Goal: Task Accomplishment & Management: Use online tool/utility

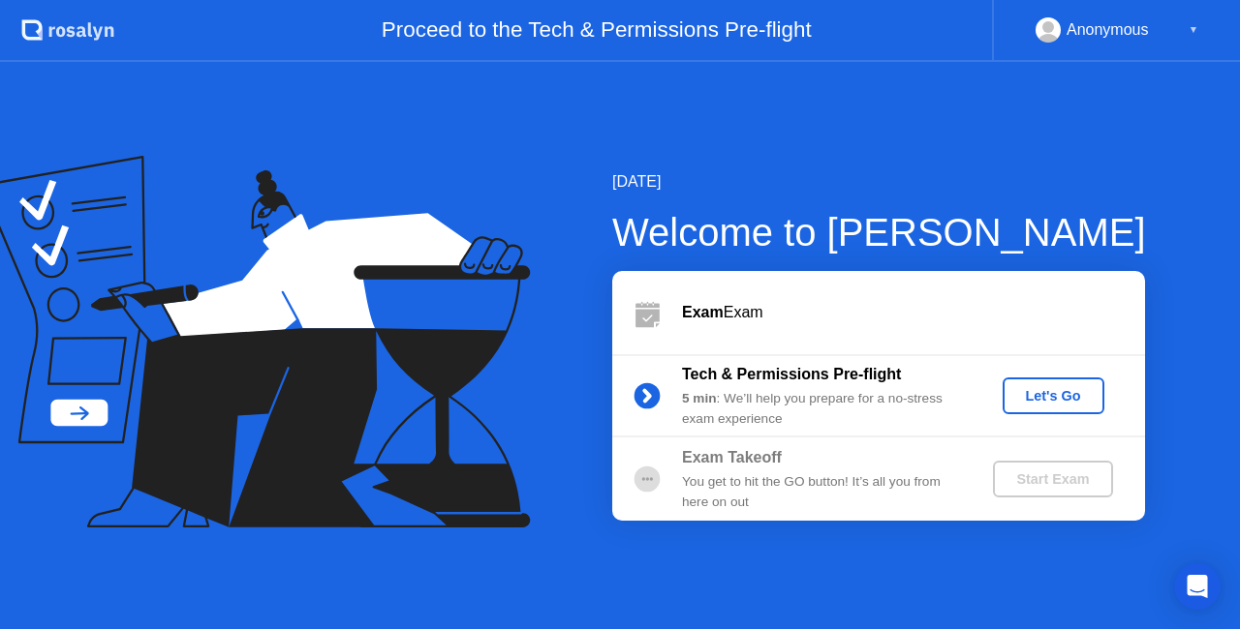
click at [846, 337] on div "Exam Exam" at bounding box center [878, 312] width 533 height 83
click at [1029, 390] on div "Let's Go" at bounding box center [1053, 395] width 86 height 15
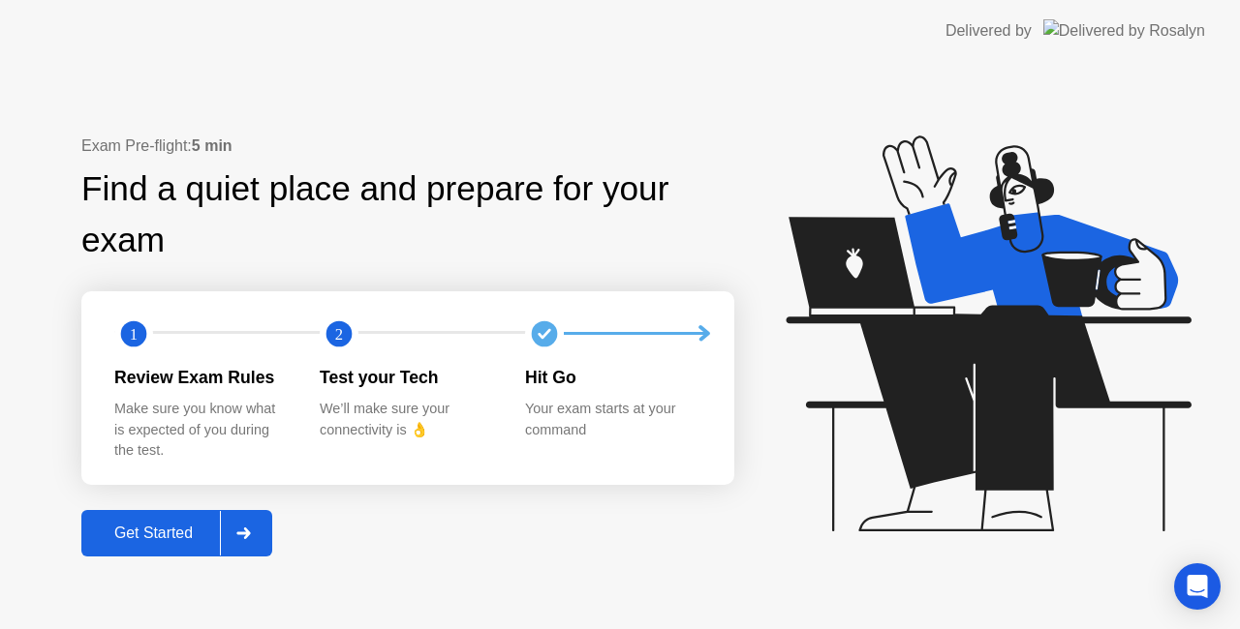
click at [156, 516] on button "Get Started" at bounding box center [176, 533] width 191 height 46
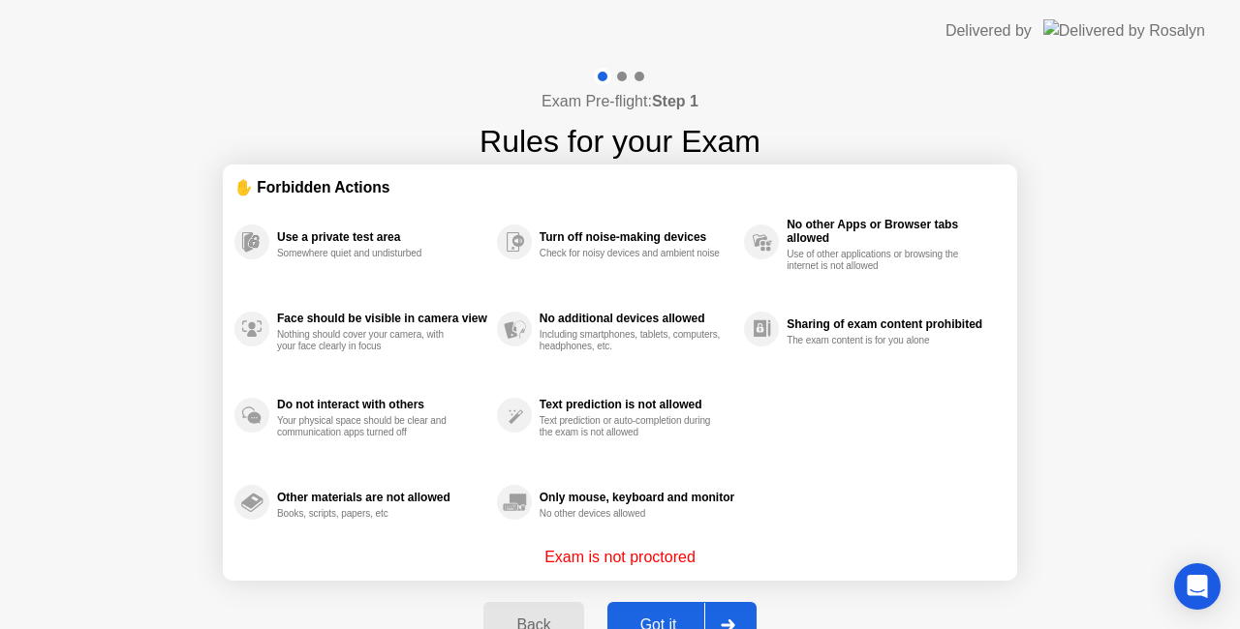
click at [627, 617] on div "Got it" at bounding box center [658, 625] width 91 height 17
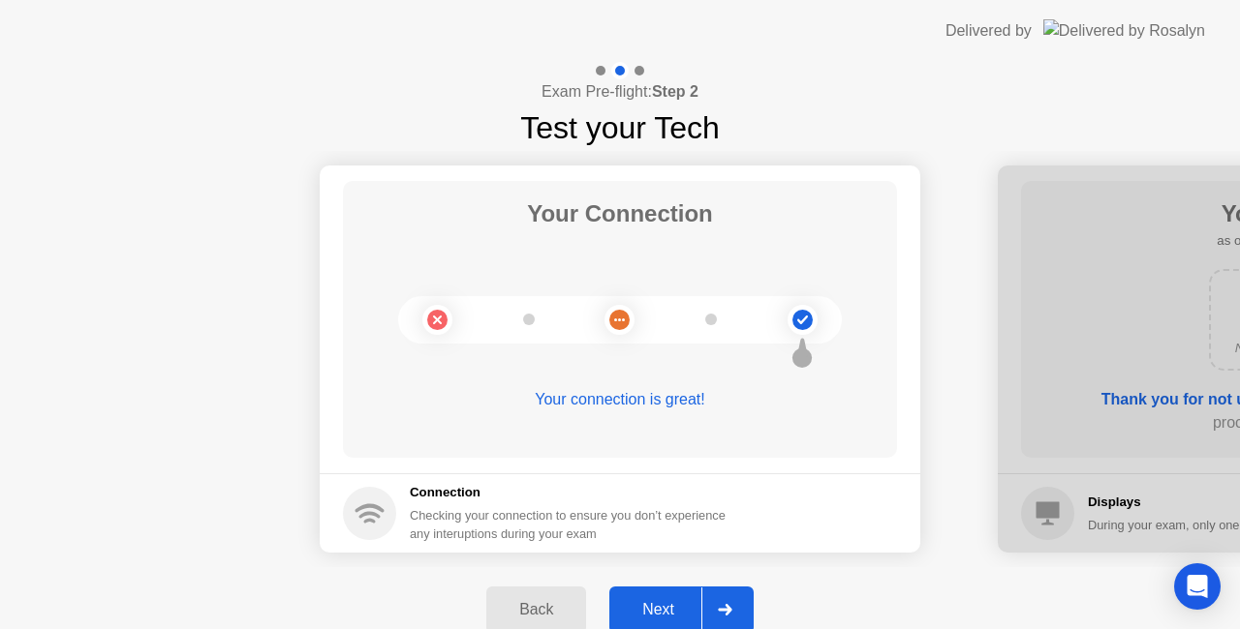
click at [661, 604] on div "Next" at bounding box center [658, 609] width 86 height 17
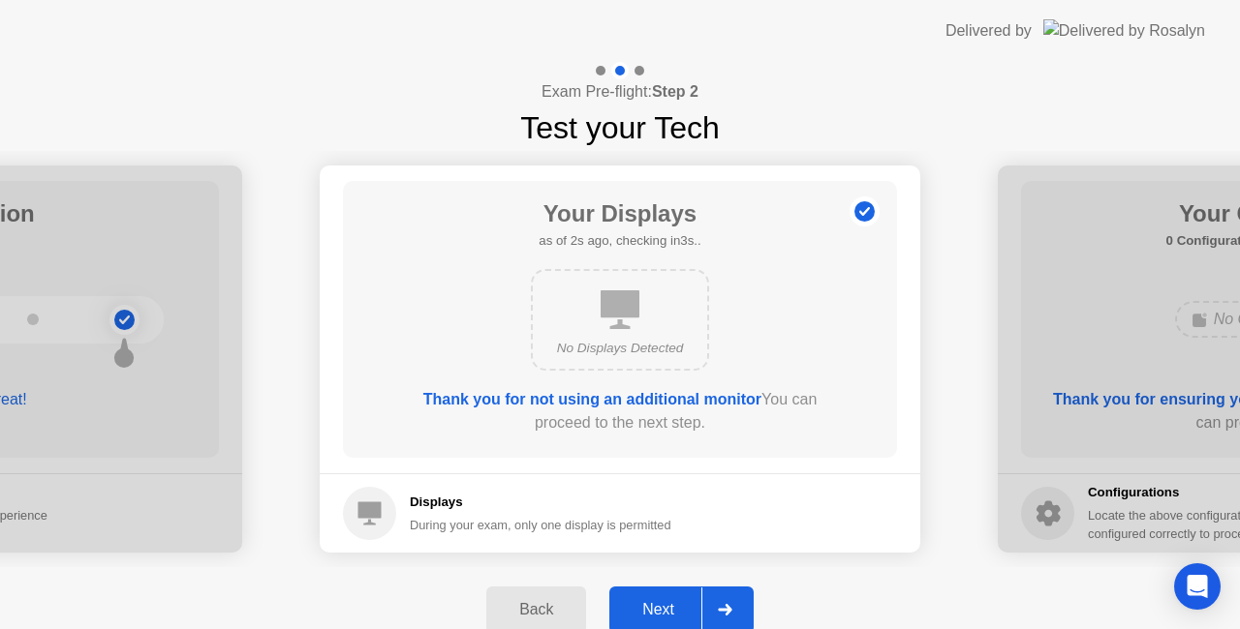
click at [661, 604] on div "Next" at bounding box center [658, 609] width 86 height 17
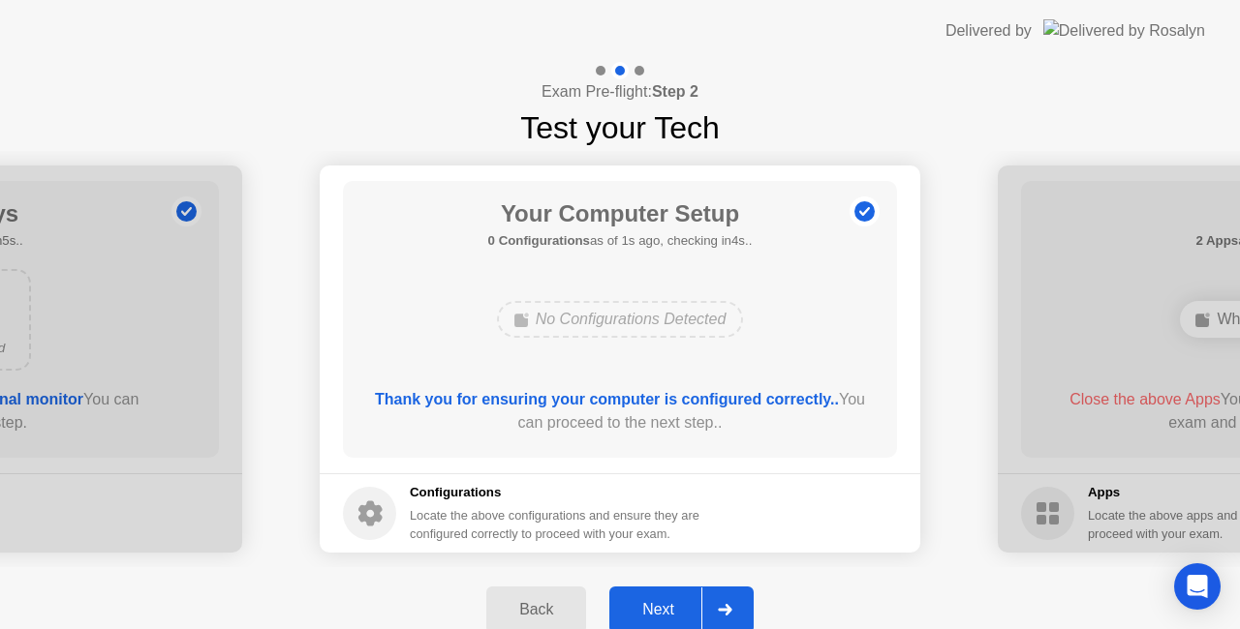
click at [661, 604] on div "Next" at bounding box center [658, 609] width 86 height 17
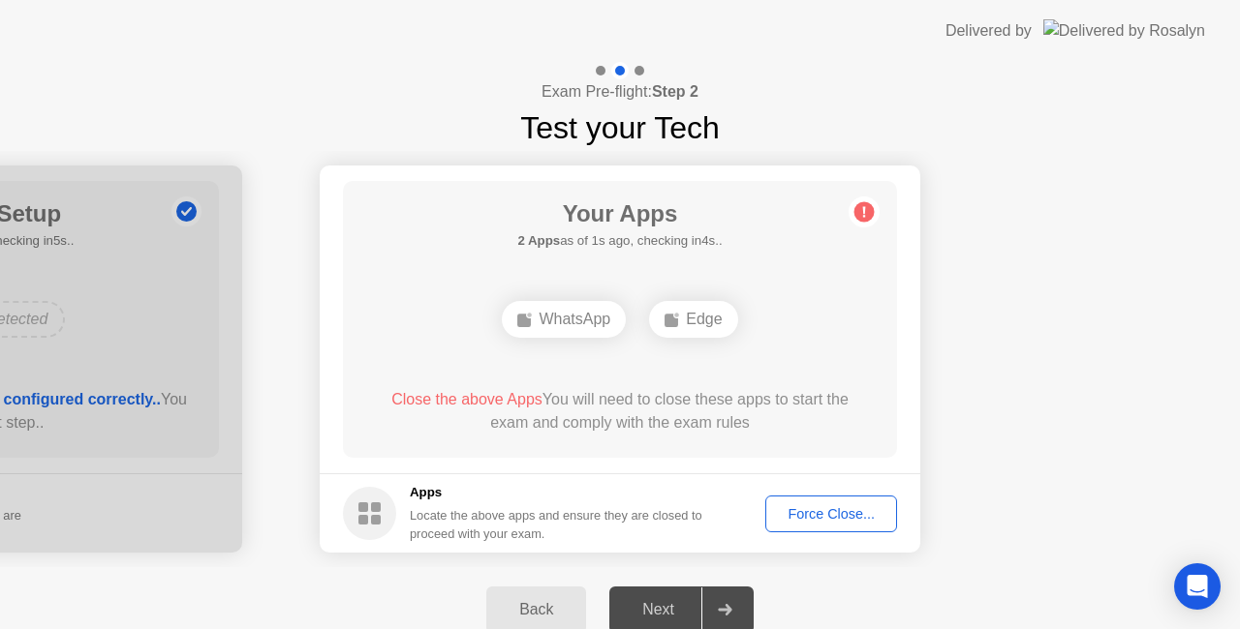
click at [769, 520] on button "Force Close..." at bounding box center [831, 514] width 132 height 37
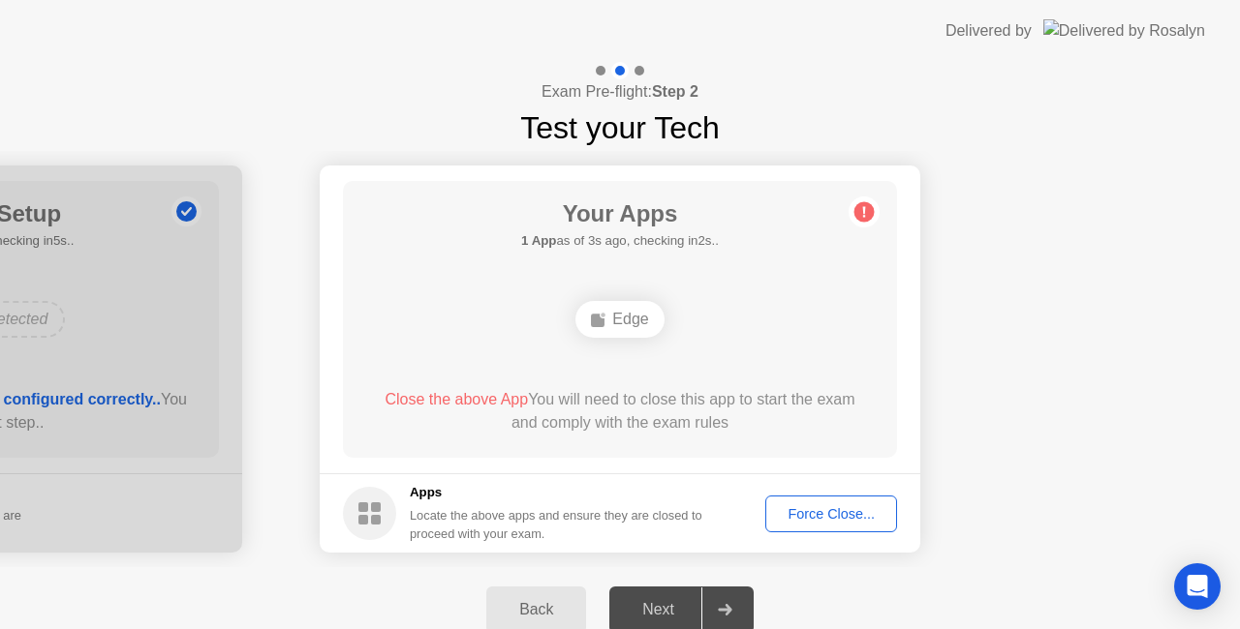
click at [806, 530] on button "Force Close..." at bounding box center [831, 514] width 132 height 37
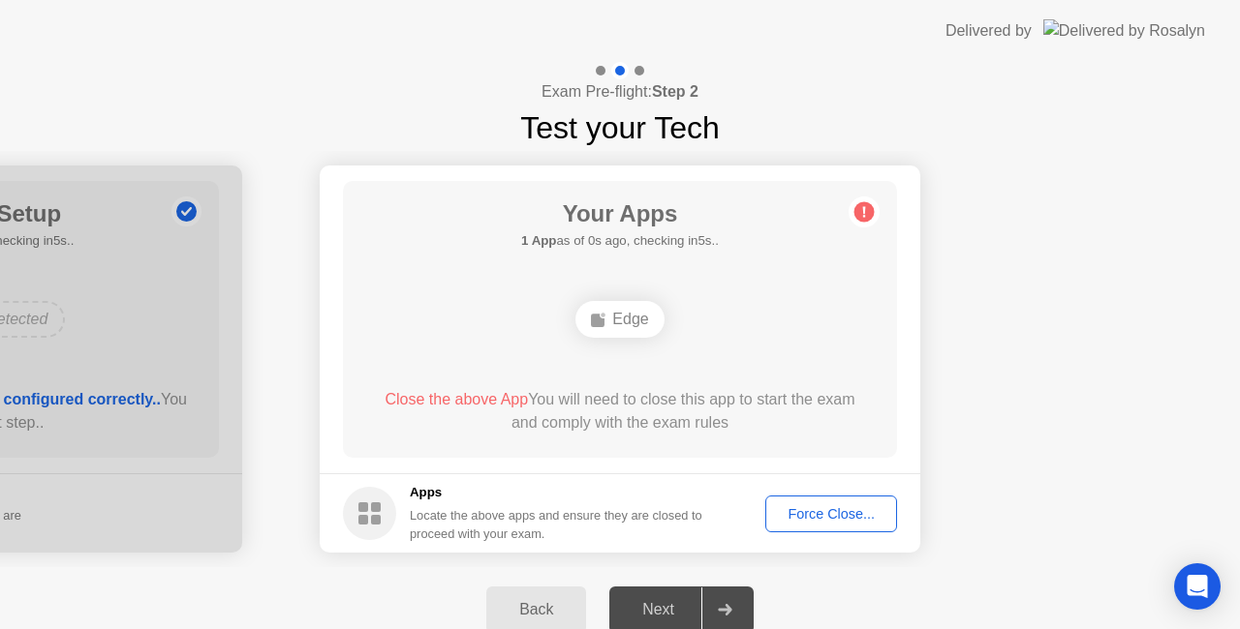
click at [810, 500] on button "Force Close..." at bounding box center [831, 514] width 132 height 37
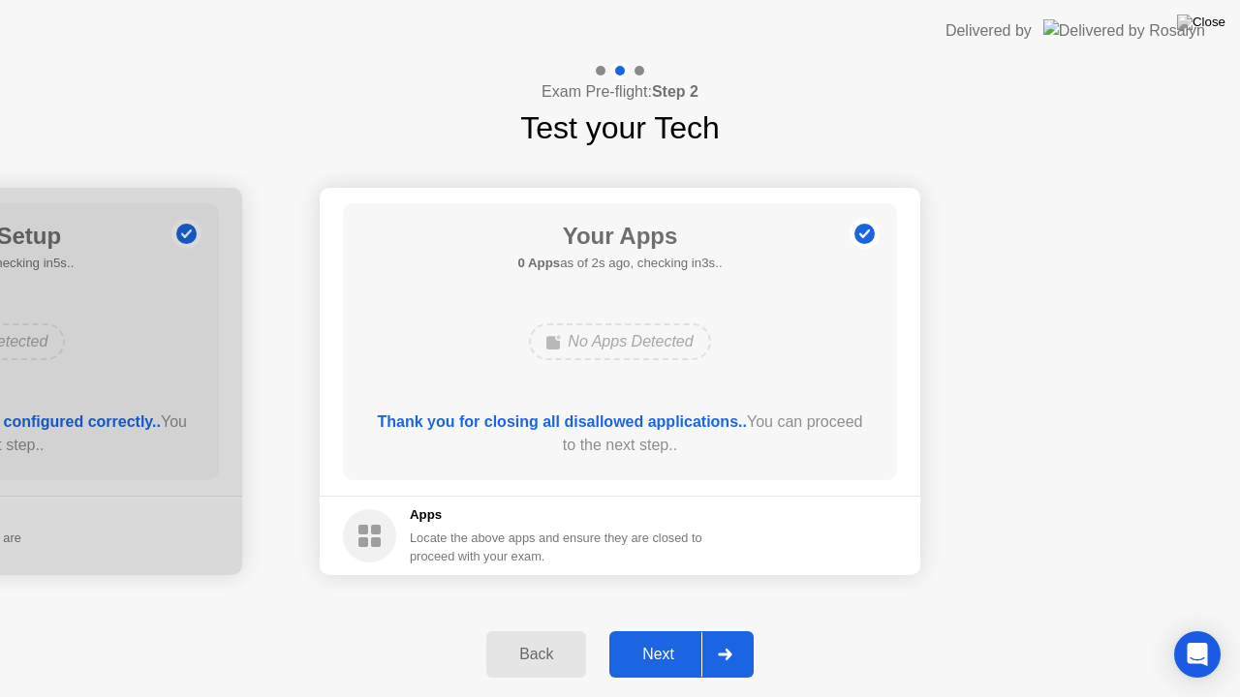
click at [688, 628] on button "Next" at bounding box center [681, 654] width 144 height 46
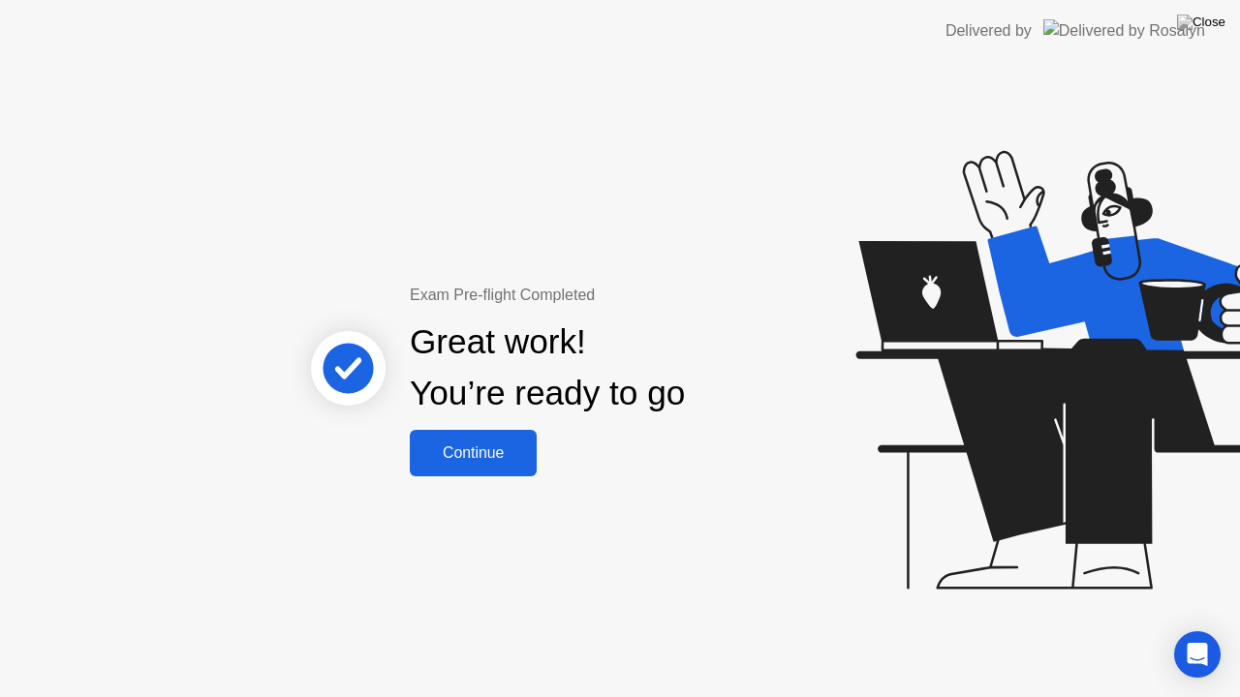
click at [431, 447] on div "Continue" at bounding box center [472, 452] width 115 height 17
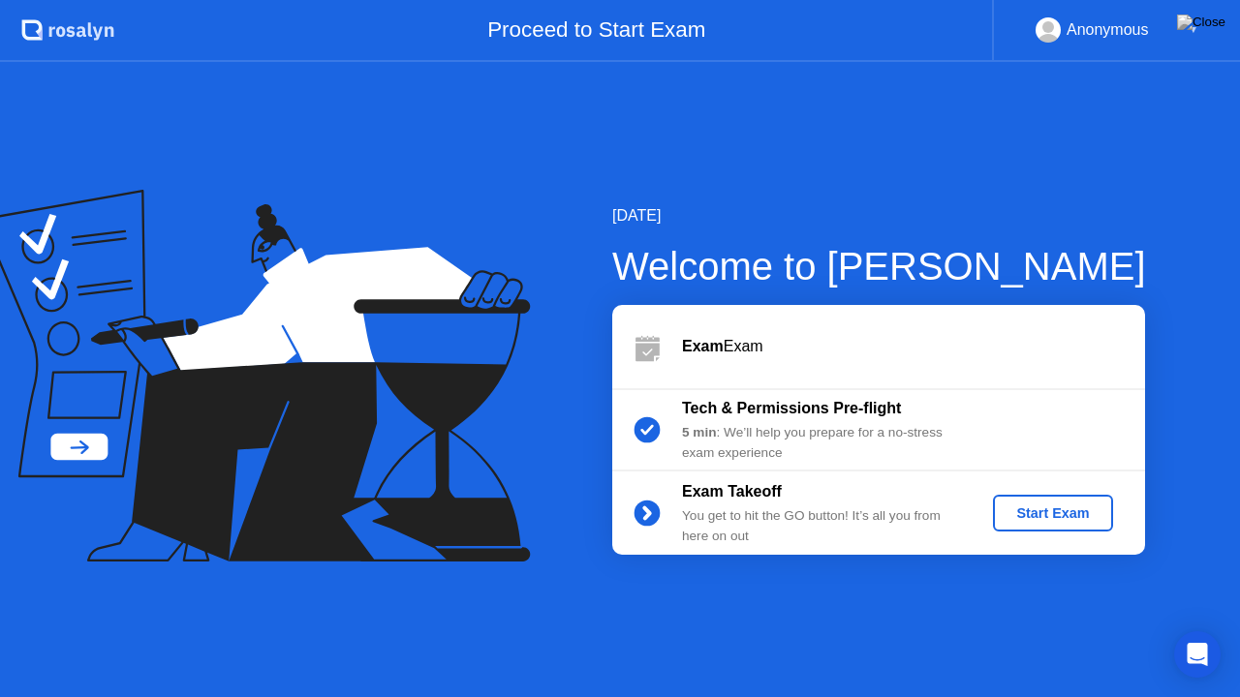
click at [1015, 525] on button "Start Exam" at bounding box center [1052, 513] width 119 height 37
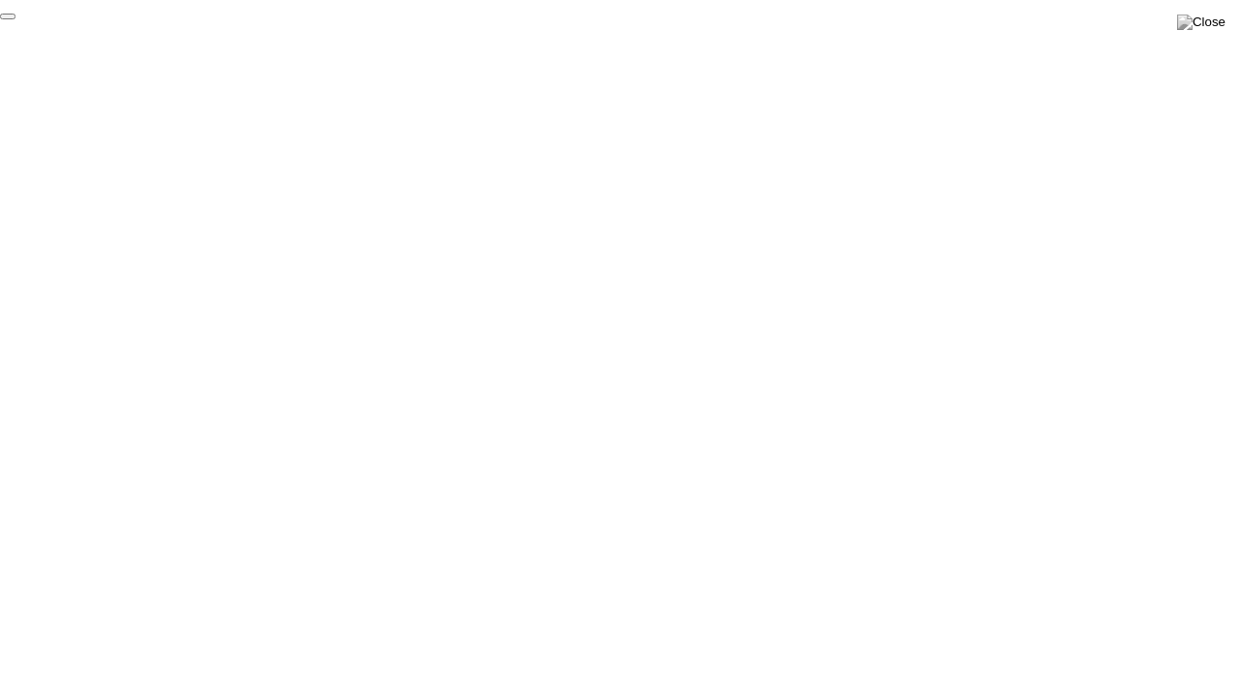
click div "End Proctoring Session"
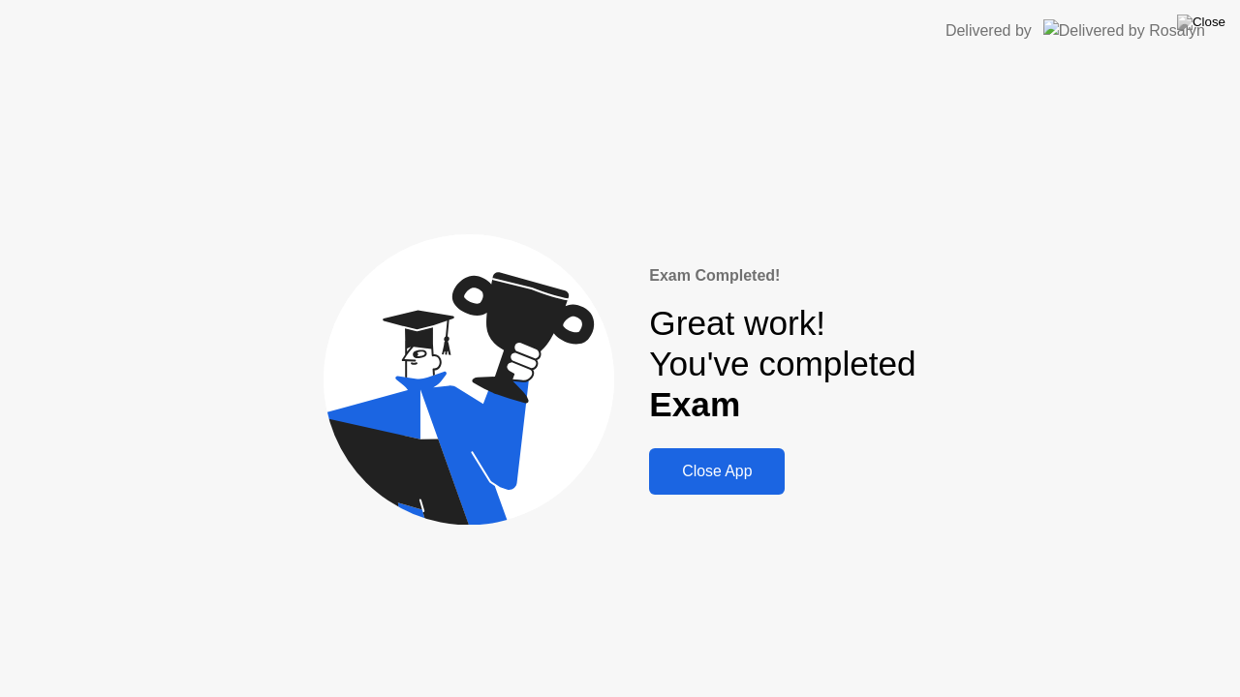
click at [668, 485] on button "Close App" at bounding box center [717, 471] width 136 height 46
